Goal: Task Accomplishment & Management: Use online tool/utility

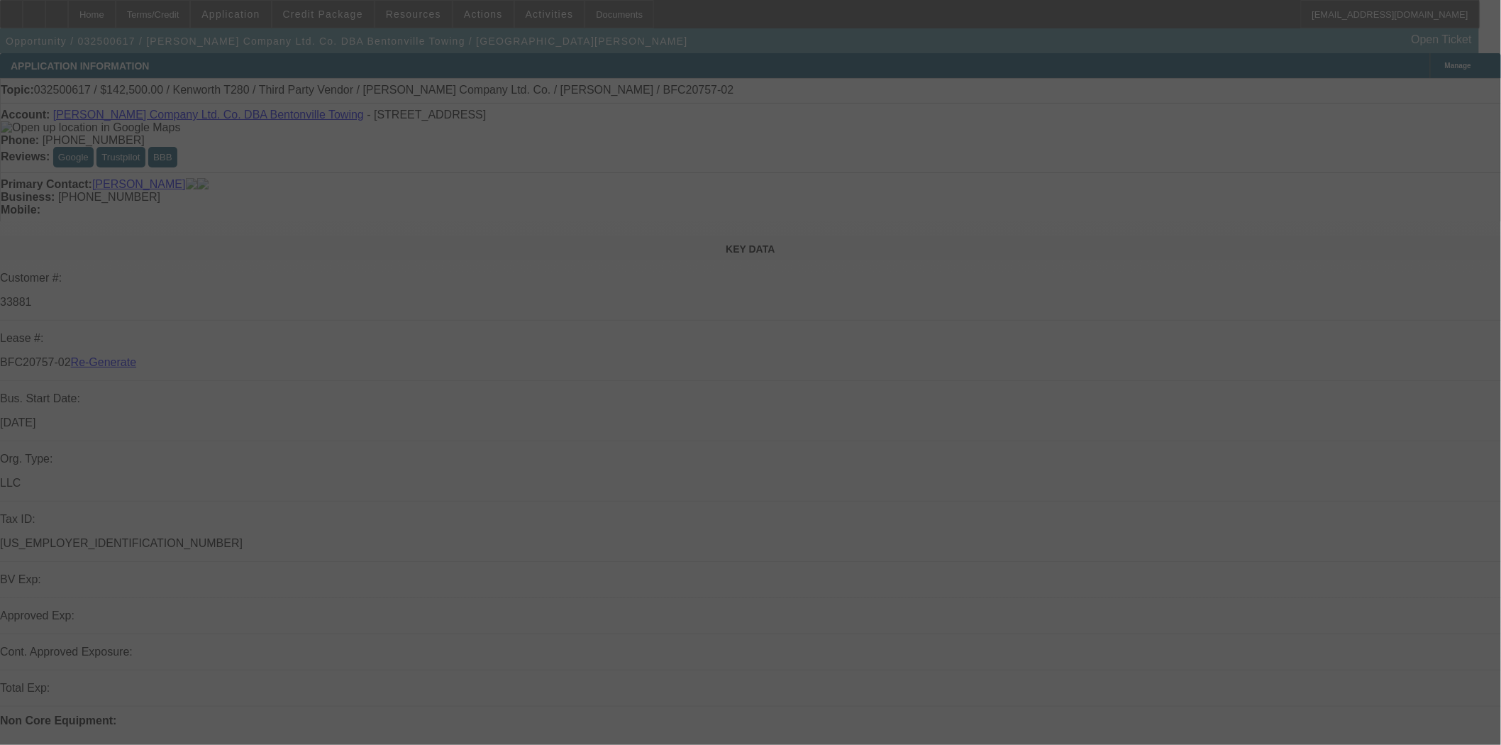
select select "4"
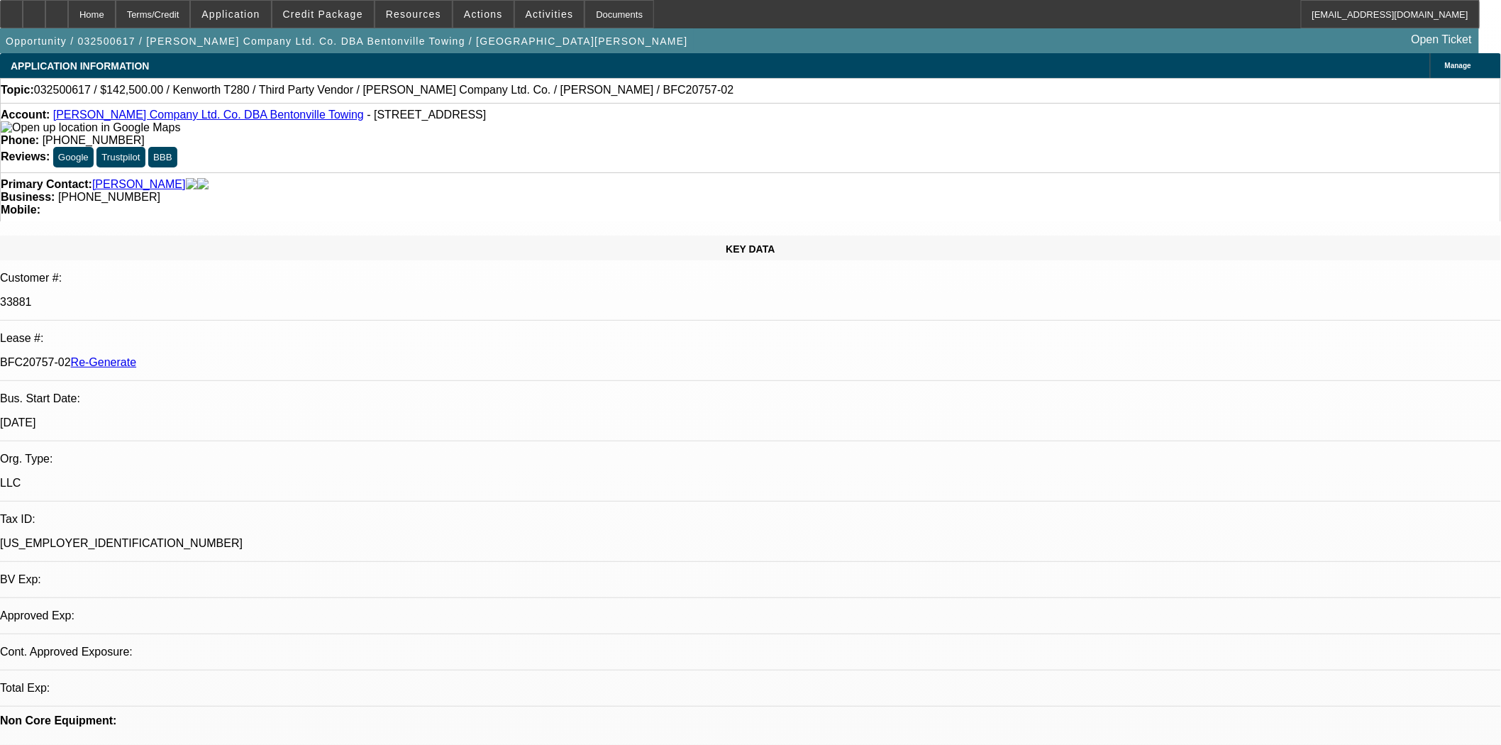
select select "0"
select select "3"
select select "0.1"
select select "4"
click at [296, 235] on div "KEY DATA" at bounding box center [750, 247] width 1501 height 25
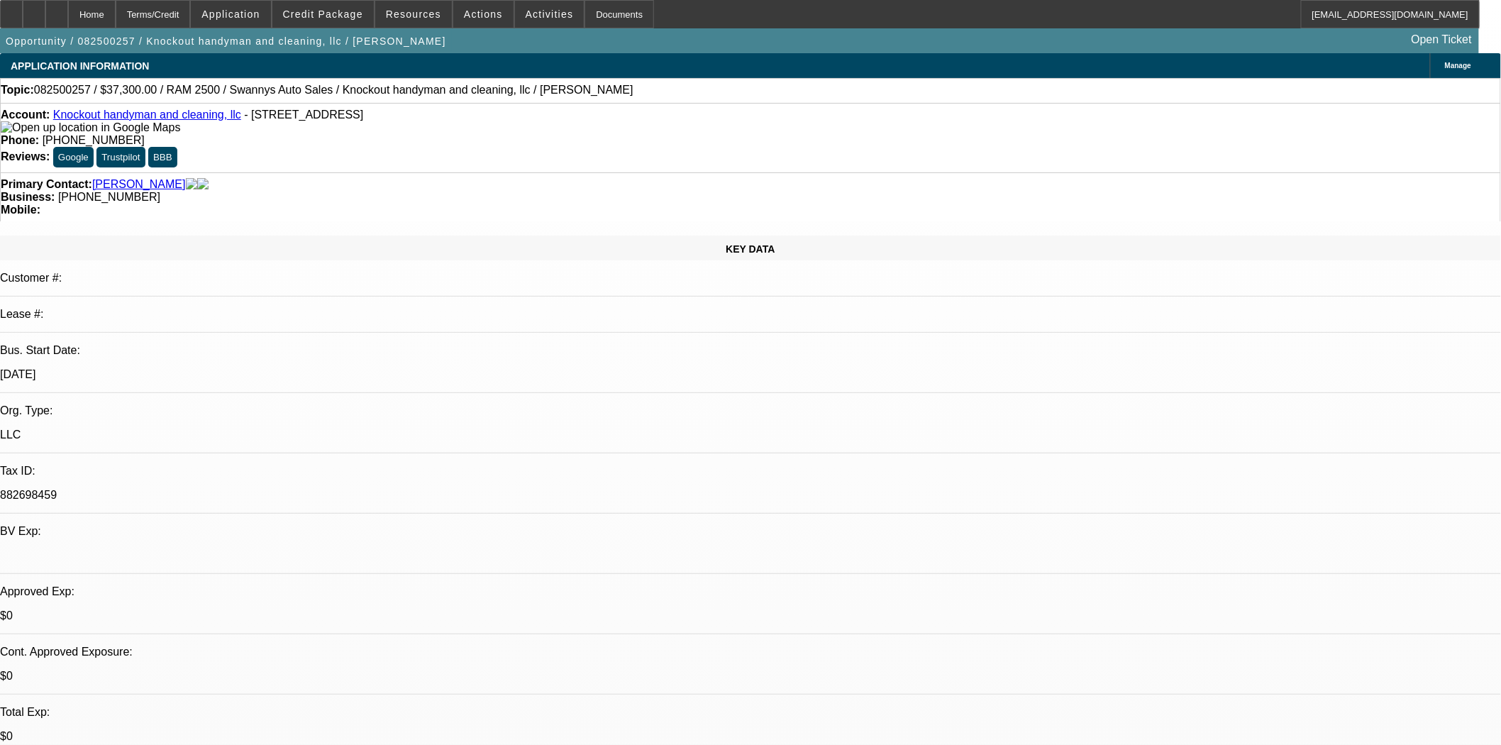
select select "0"
select select "0.1"
select select "4"
select select "0"
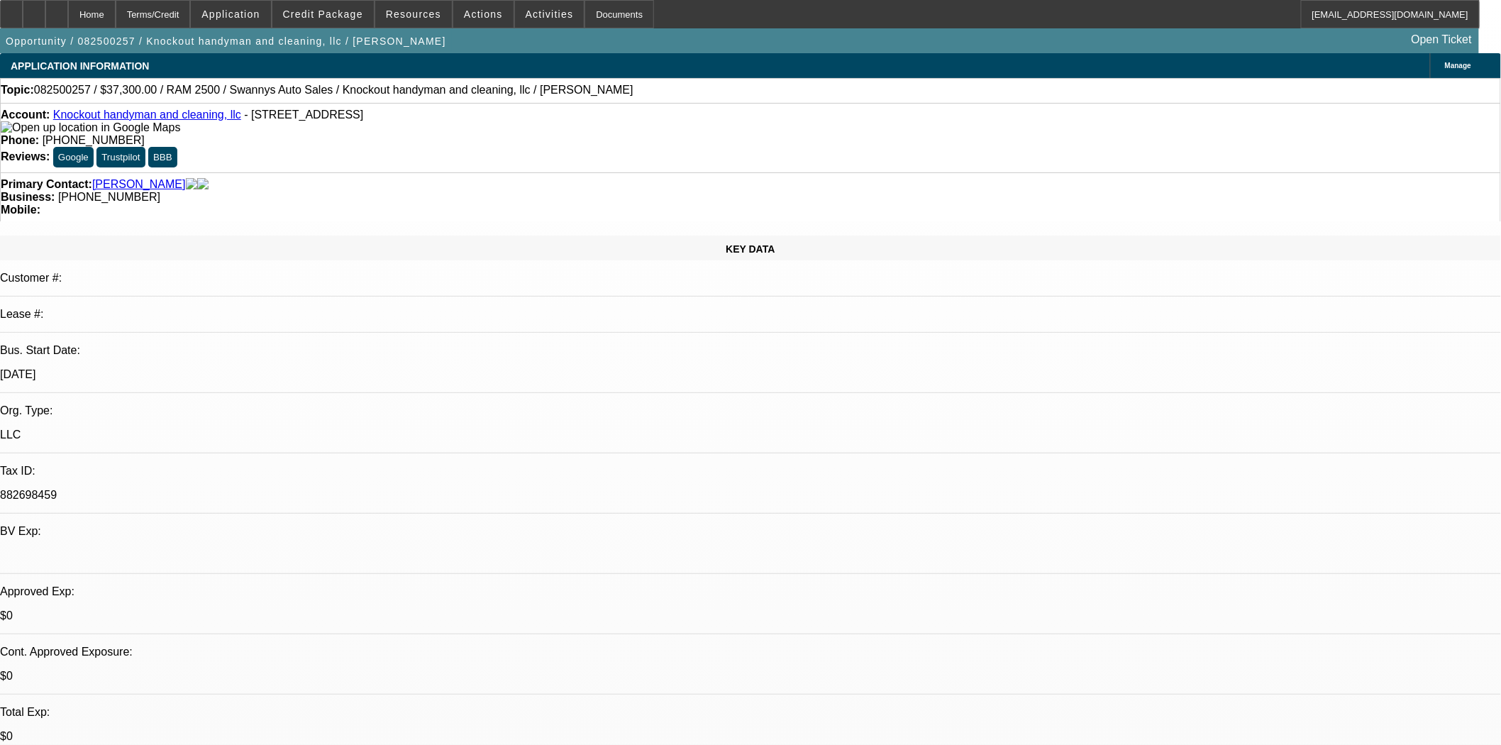
select select "0"
select select "3"
select select "0.1"
select select "4"
select select "0"
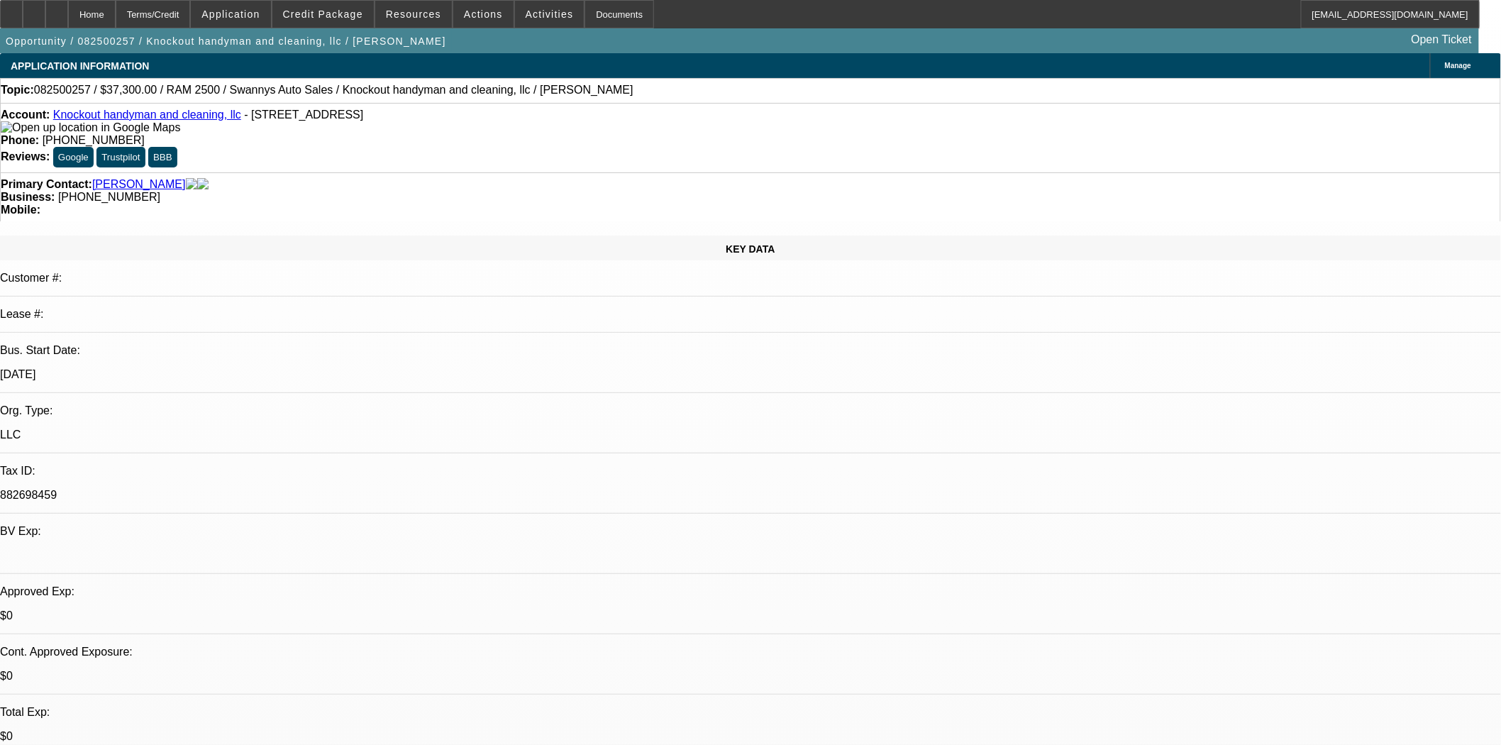
select select "0"
select select "0.1"
select select "4"
select select "0"
select select "2"
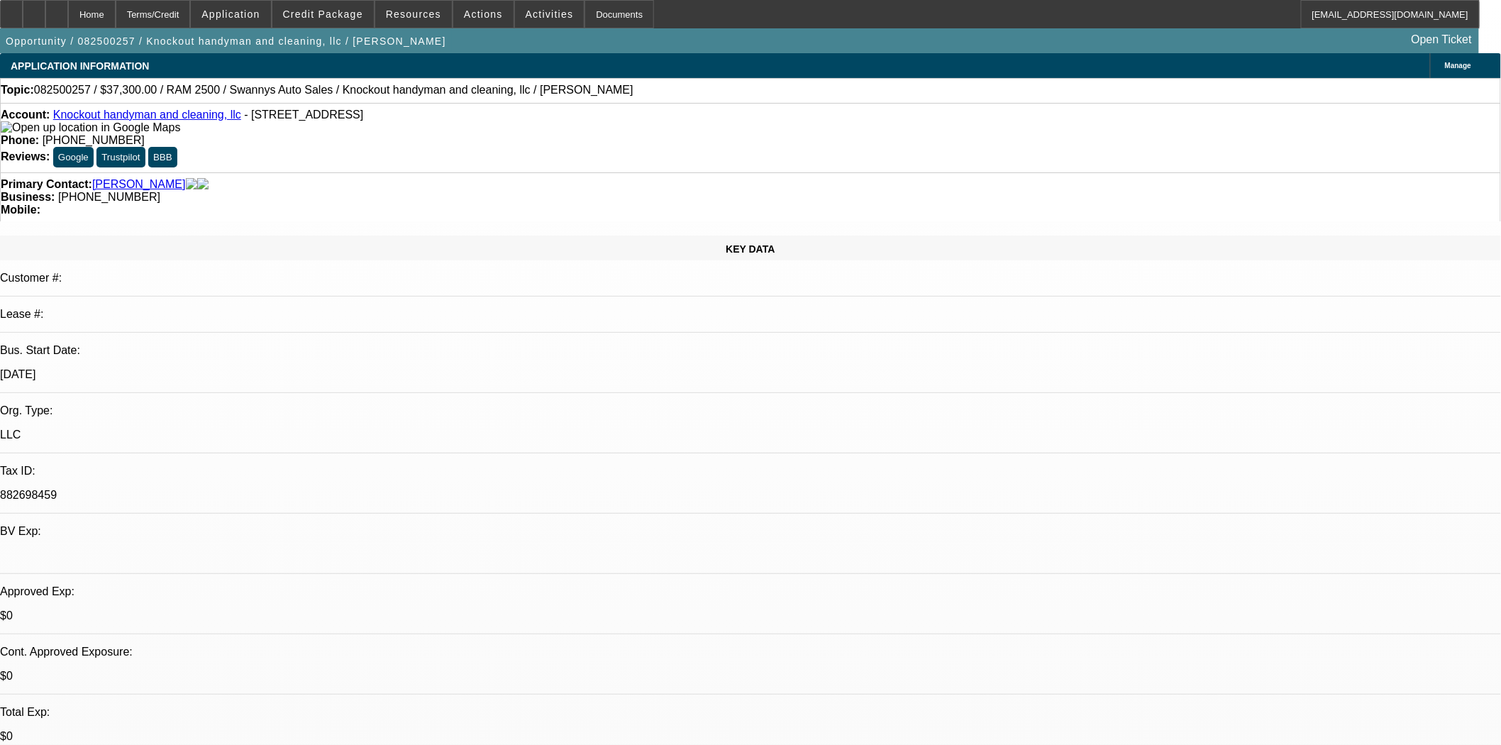
select select "2"
select select "0.1"
select select "4"
click at [11, 9] on icon at bounding box center [11, 9] width 0 height 0
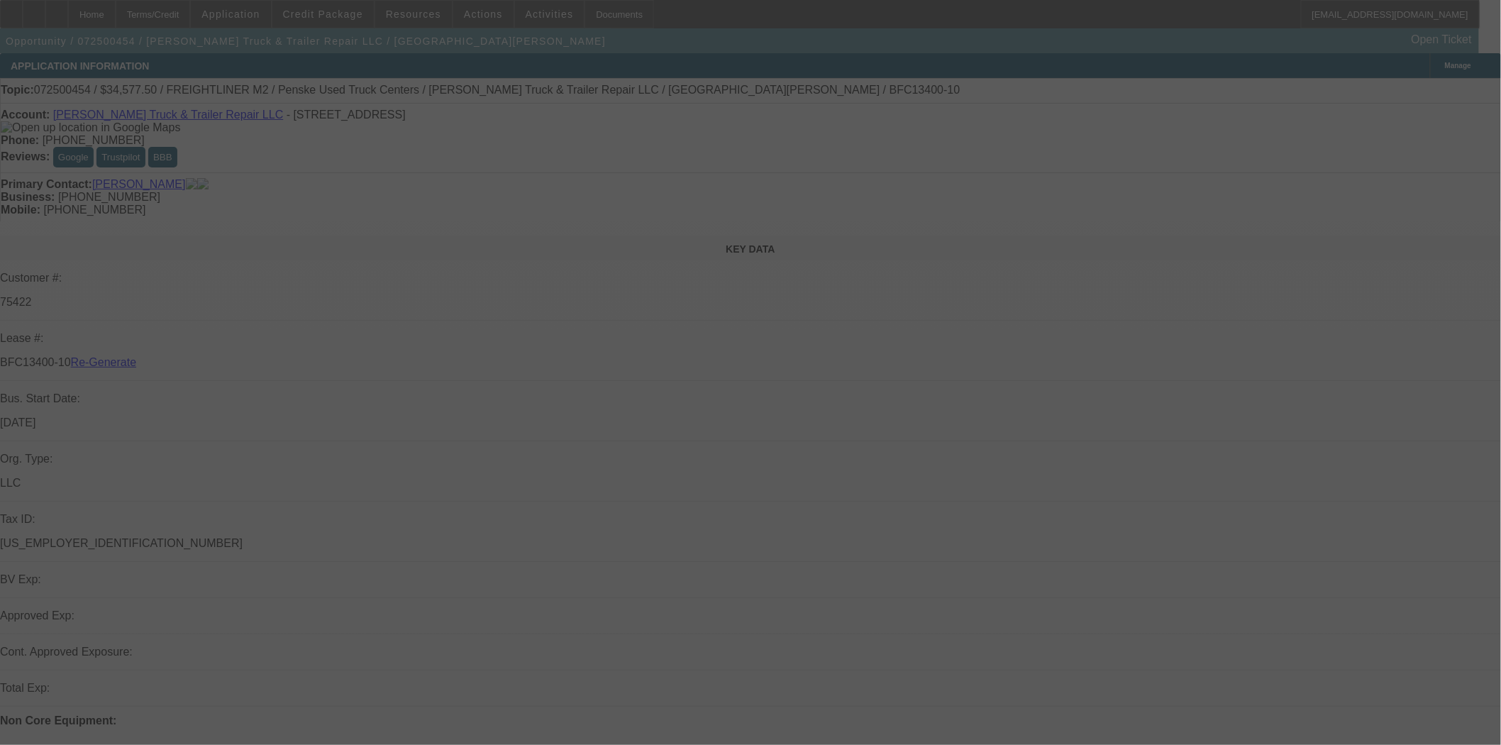
select select "3"
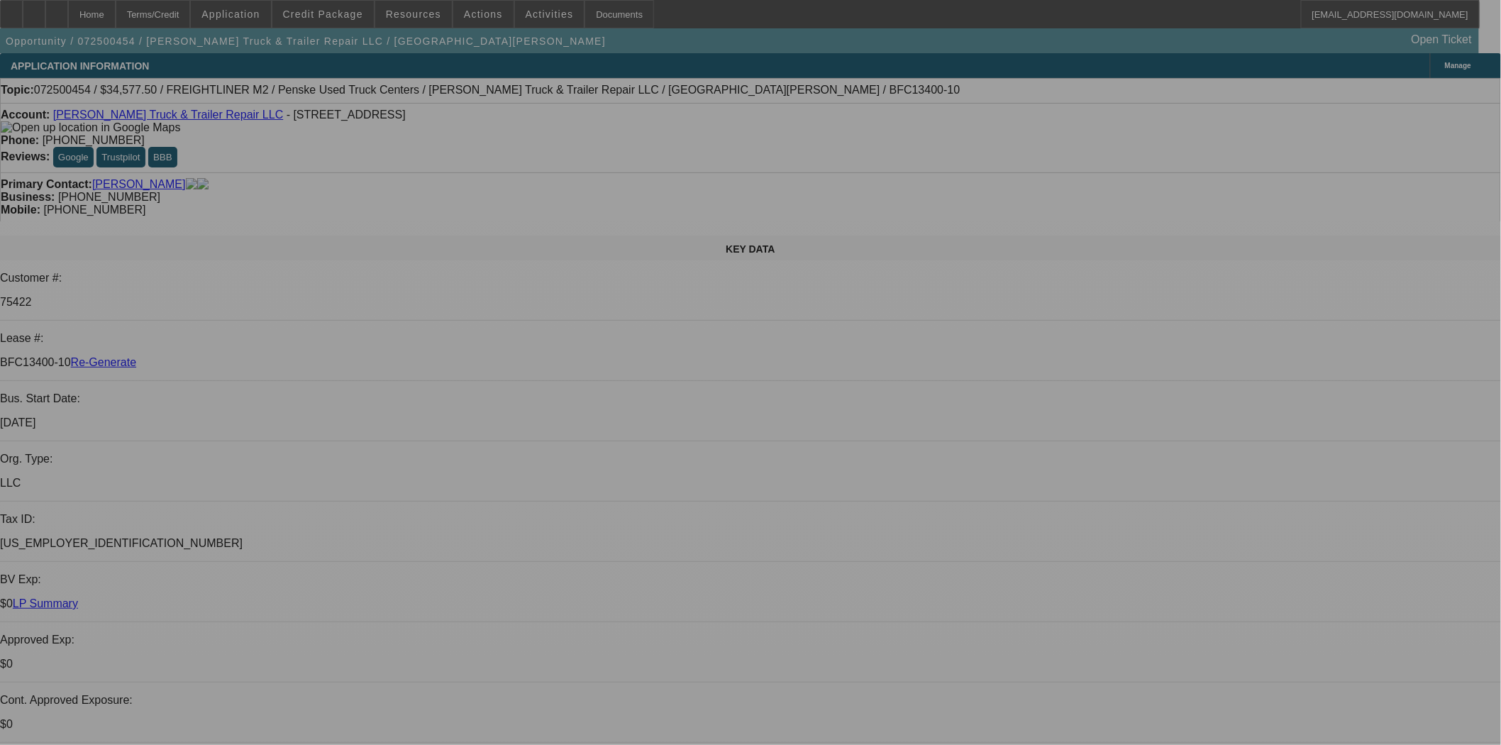
select select "0"
select select "2"
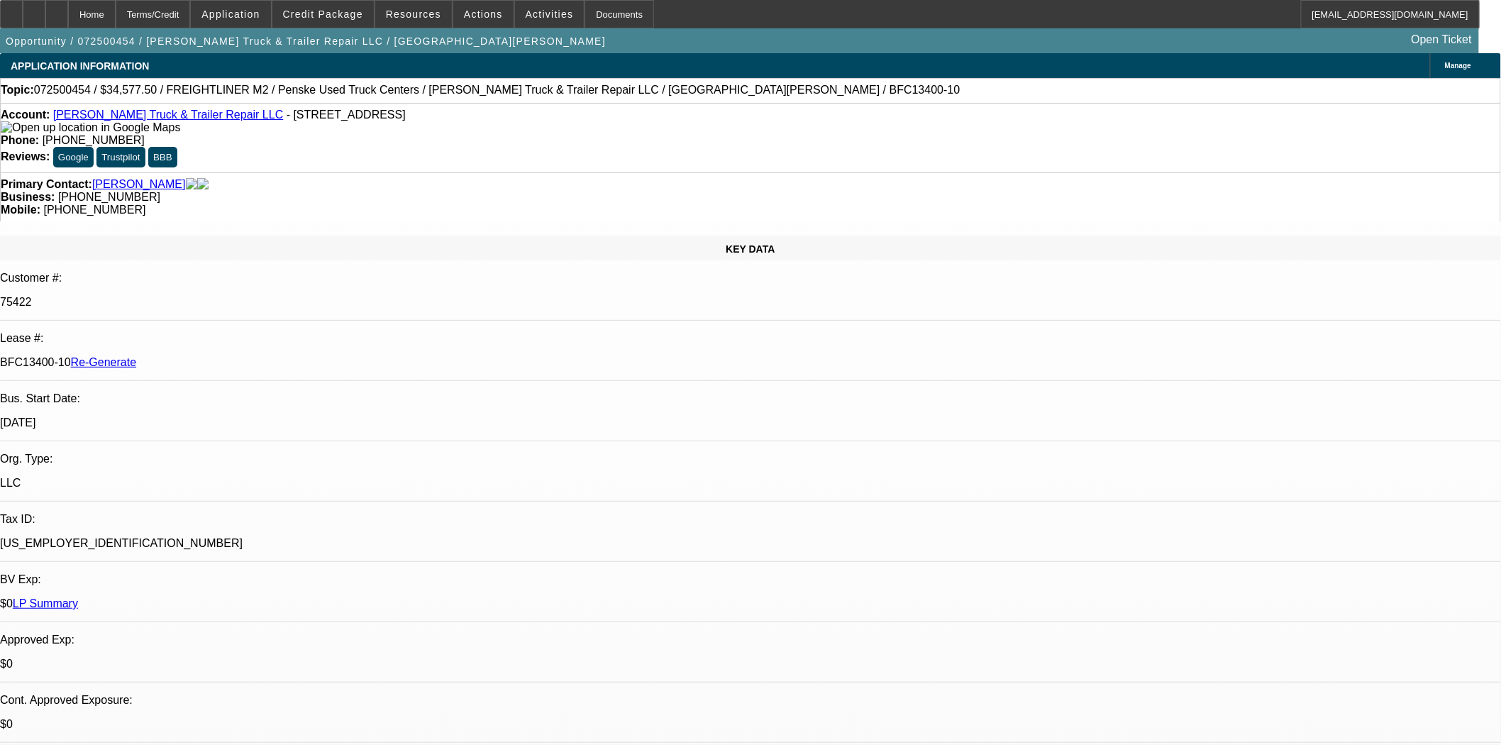
select select "0"
select select "6"
click at [370, 21] on span at bounding box center [322, 14] width 101 height 34
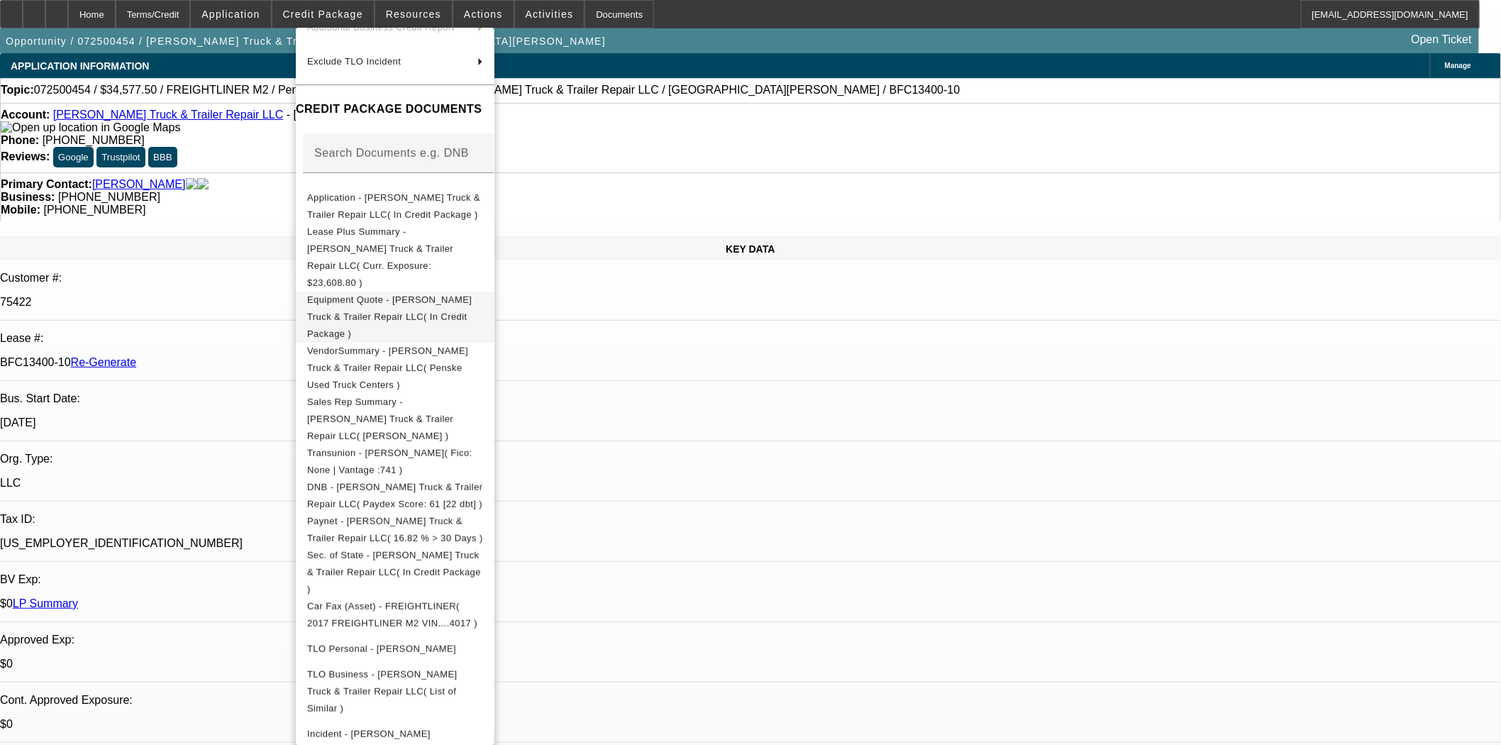
scroll to position [236, 0]
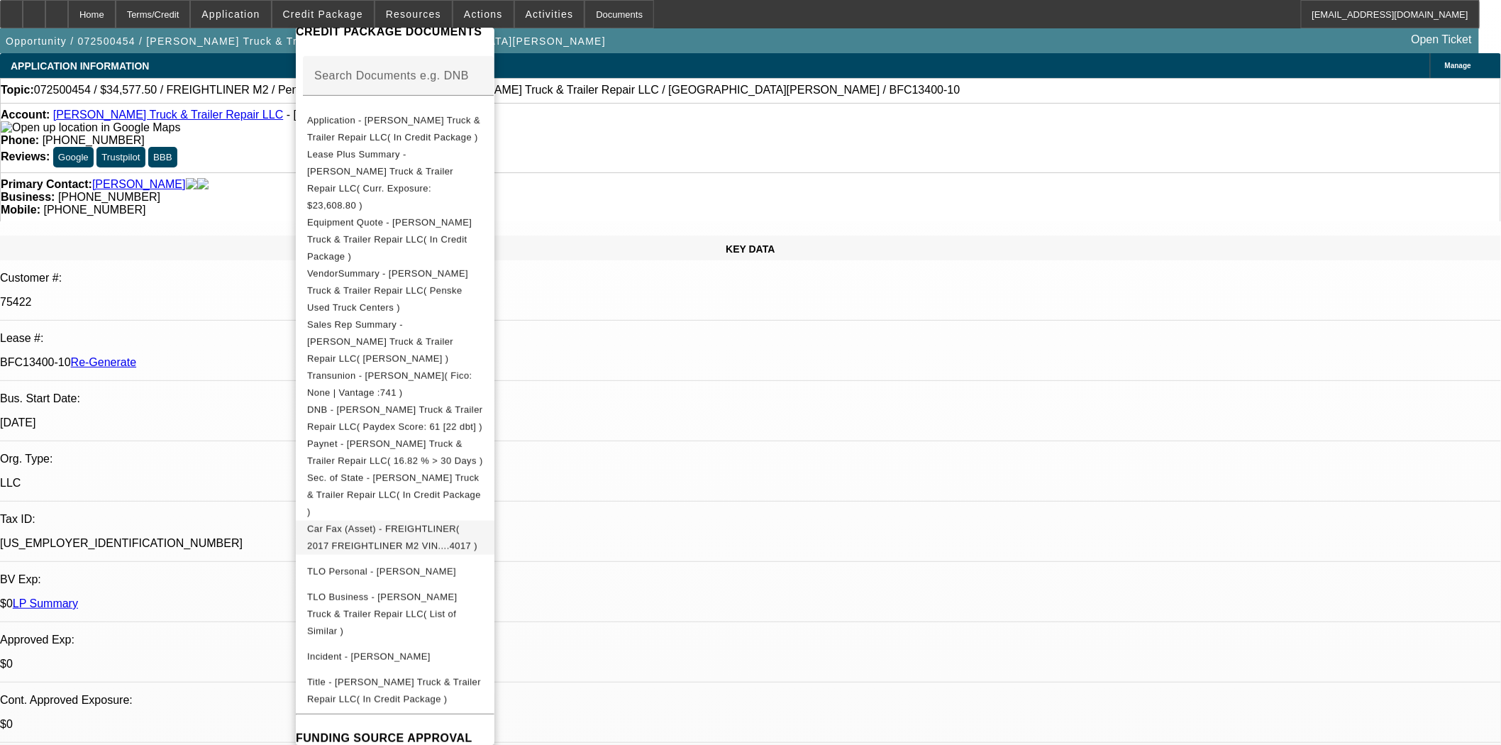
click at [448, 523] on span "Car Fax (Asset) - FREIGHTLINER( 2017 FREIGHTLINER M2 VIN....4017 )" at bounding box center [392, 537] width 170 height 28
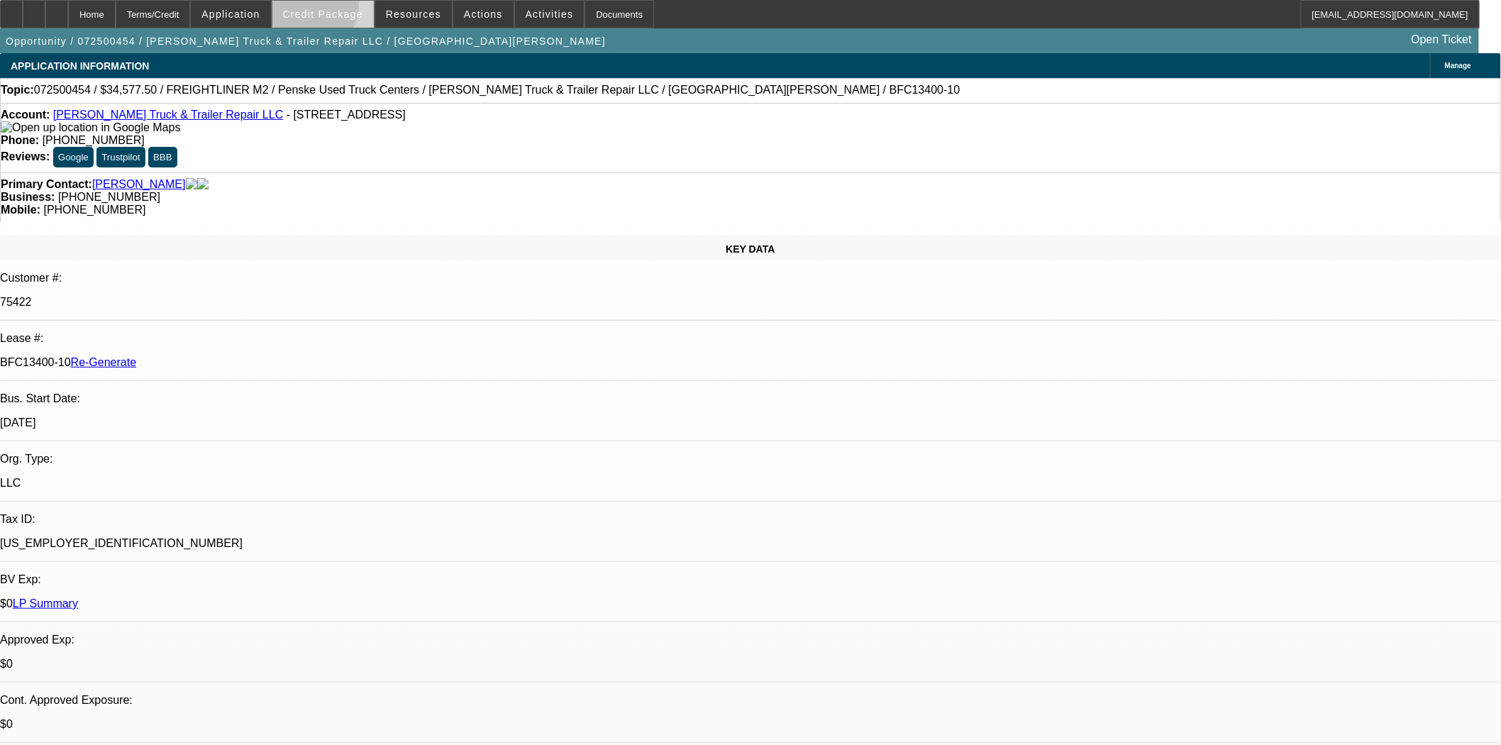
click at [334, 9] on span "Credit Package" at bounding box center [323, 14] width 80 height 11
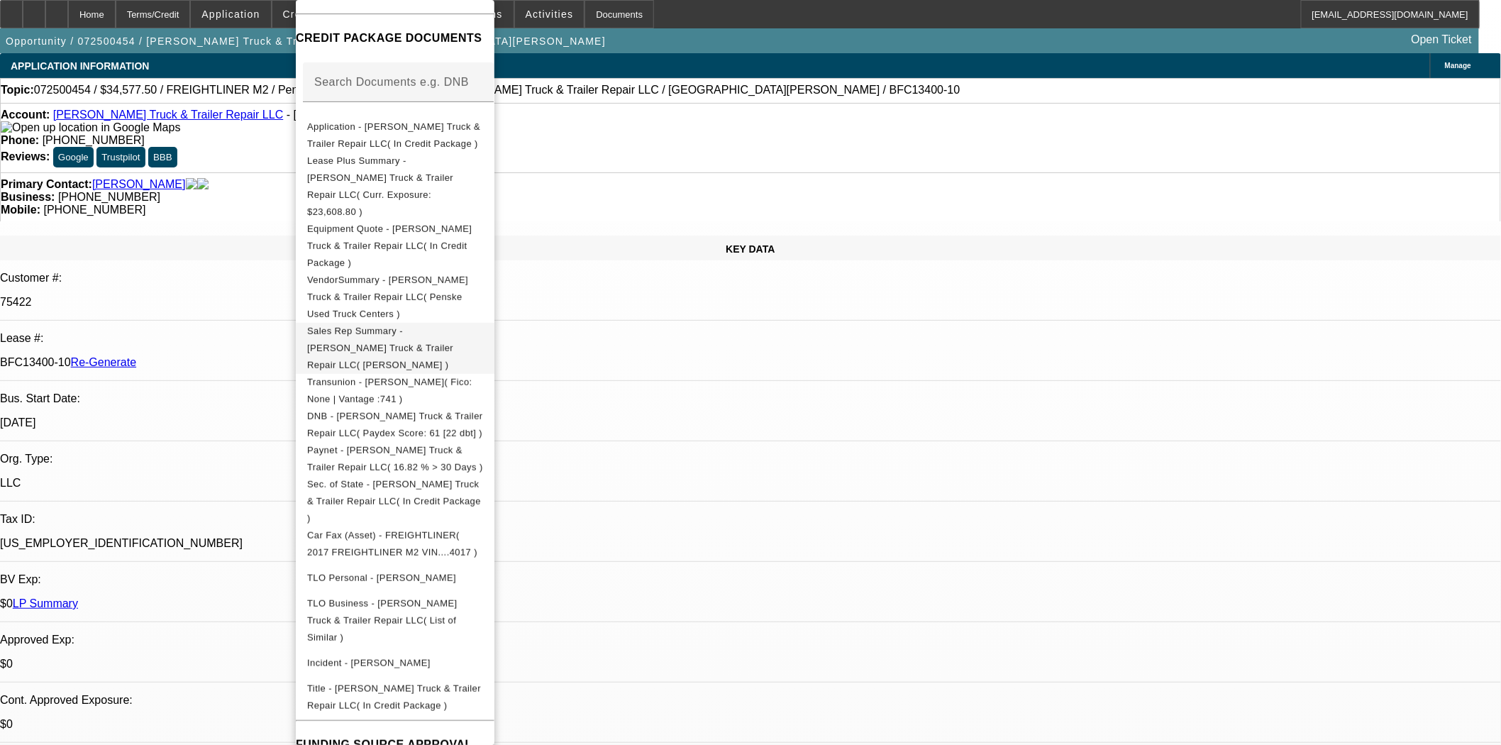
scroll to position [210, 0]
